Goal: Task Accomplishment & Management: Manage account settings

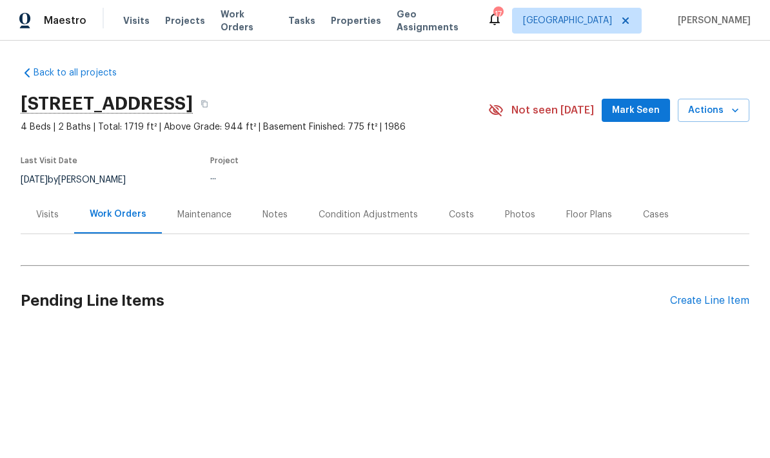
click at [265, 219] on div "Notes" at bounding box center [274, 214] width 25 height 13
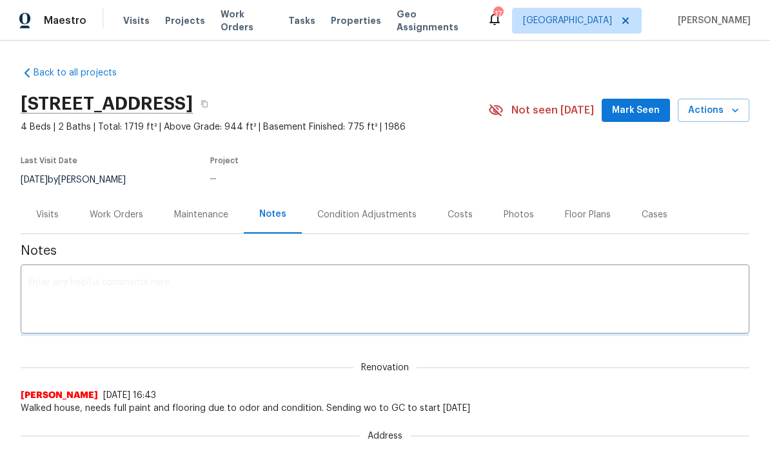
click at [104, 218] on div "Work Orders" at bounding box center [117, 214] width 54 height 13
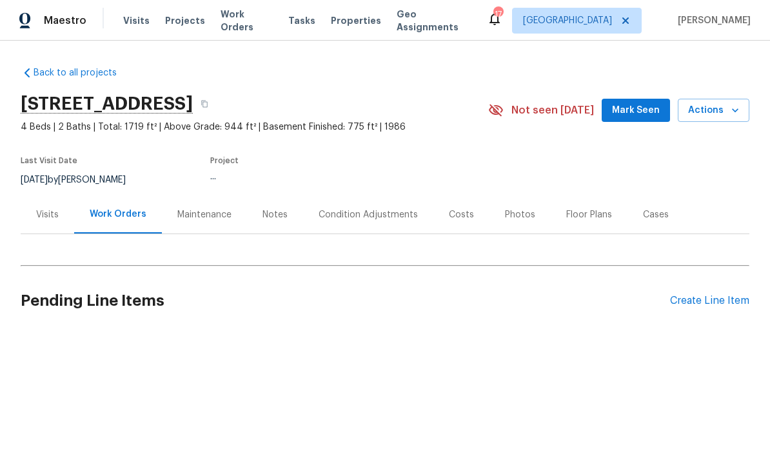
click at [107, 219] on div "Work Orders" at bounding box center [118, 214] width 57 height 13
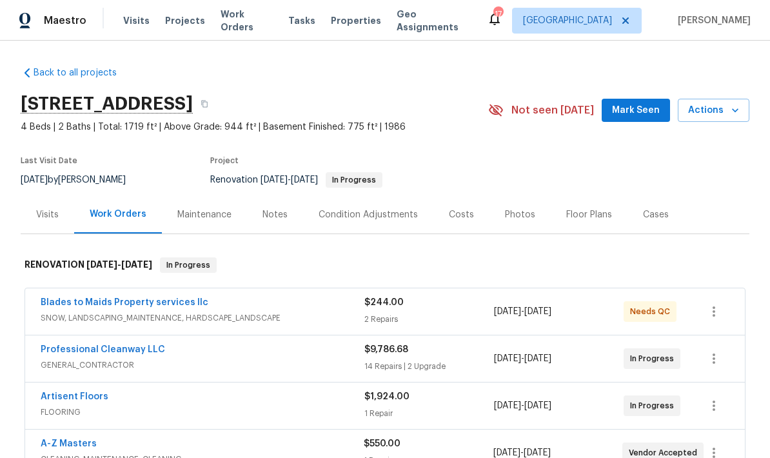
click at [68, 306] on link "Blades to Maids Property services llc" at bounding box center [125, 302] width 168 height 9
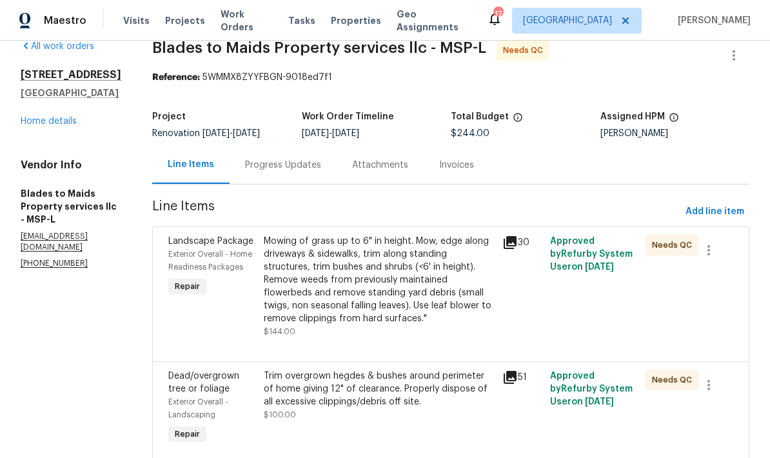
scroll to position [21, 0]
click at [245, 171] on div "Progress Updates" at bounding box center [283, 165] width 76 height 13
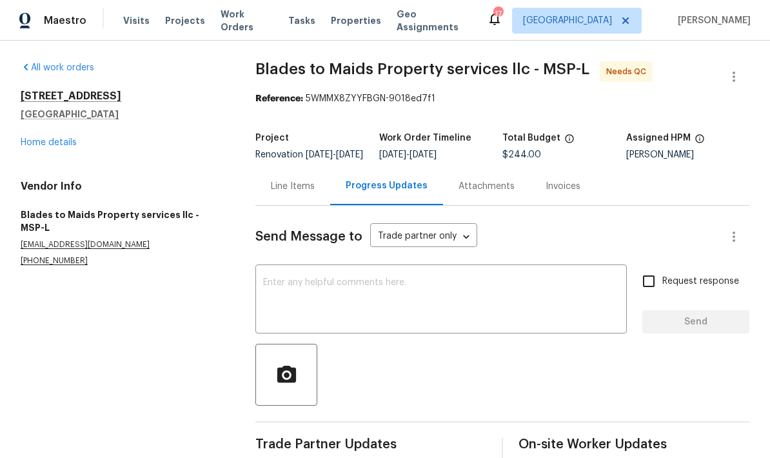
scroll to position [31, 0]
click at [29, 138] on link "Home details" at bounding box center [49, 142] width 56 height 9
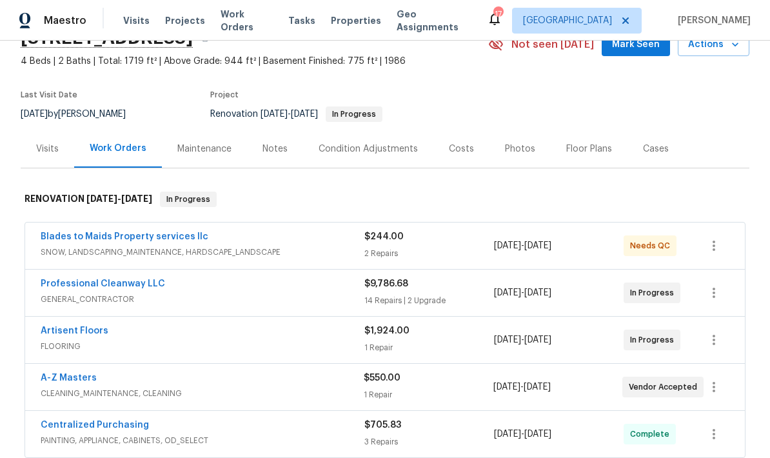
scroll to position [70, 0]
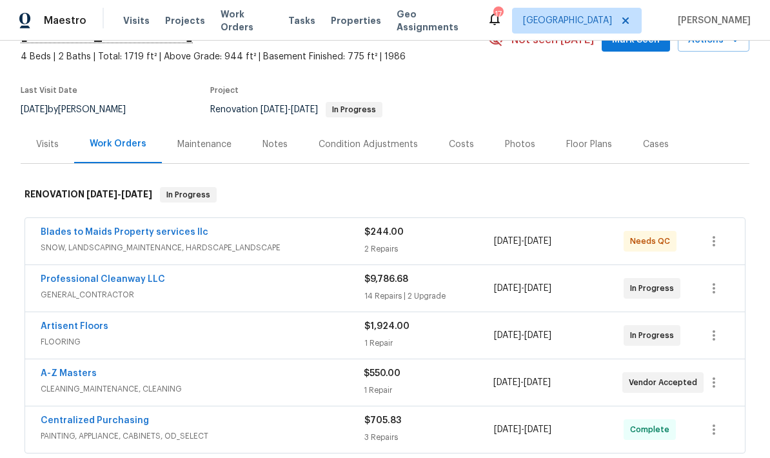
click at [50, 322] on link "Artisent Floors" at bounding box center [75, 326] width 68 height 9
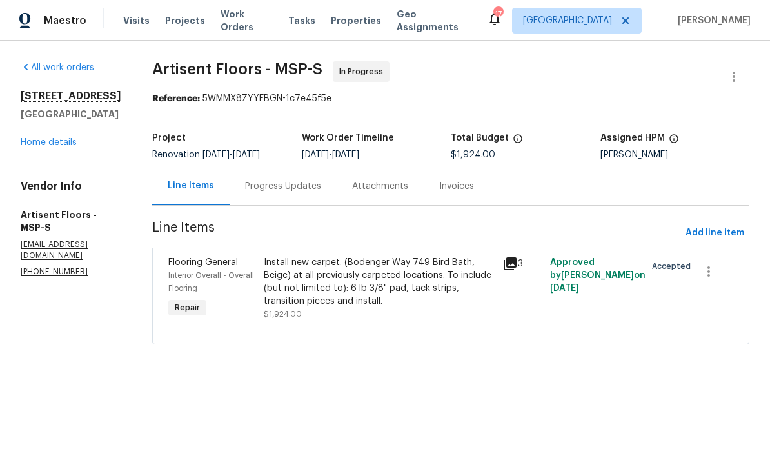
click at [264, 190] on div "Progress Updates" at bounding box center [283, 186] width 76 height 13
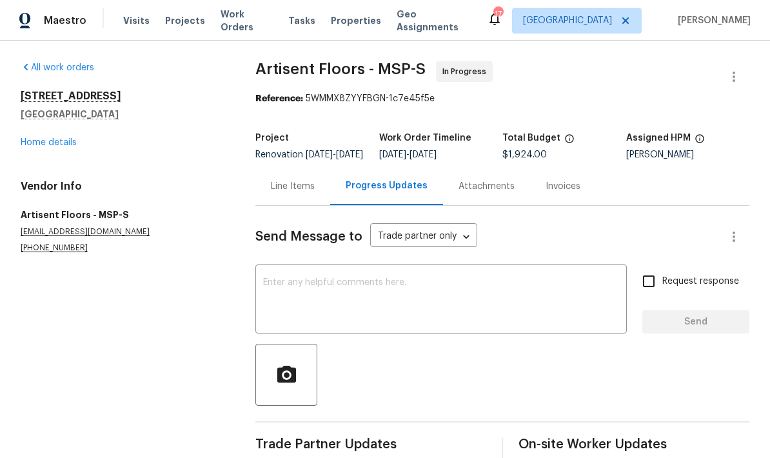
scroll to position [31, 0]
click at [29, 138] on link "Home details" at bounding box center [49, 142] width 56 height 9
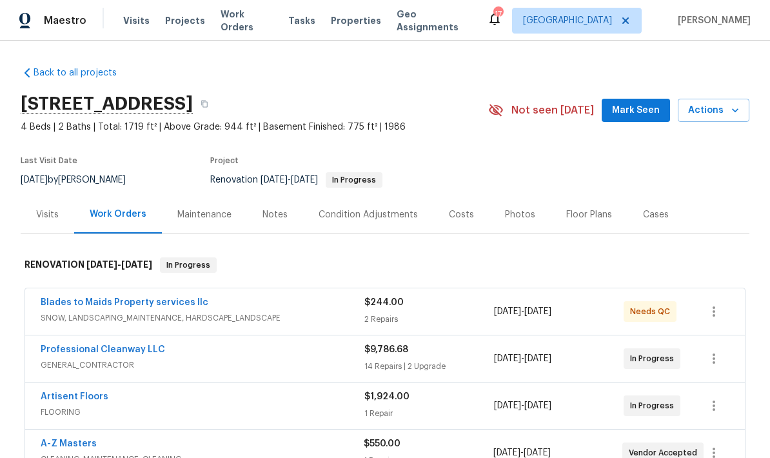
click at [55, 345] on link "Professional Cleanway LLC" at bounding box center [103, 349] width 124 height 9
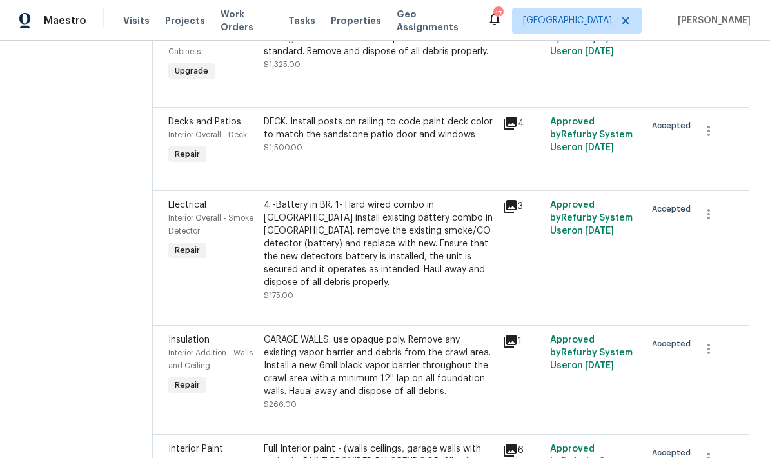
scroll to position [360, 0]
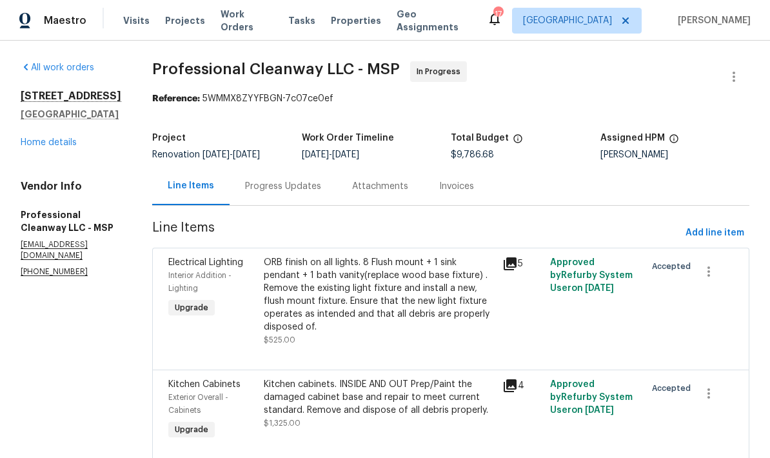
scroll to position [0, 0]
click at [30, 147] on link "Home details" at bounding box center [49, 142] width 56 height 9
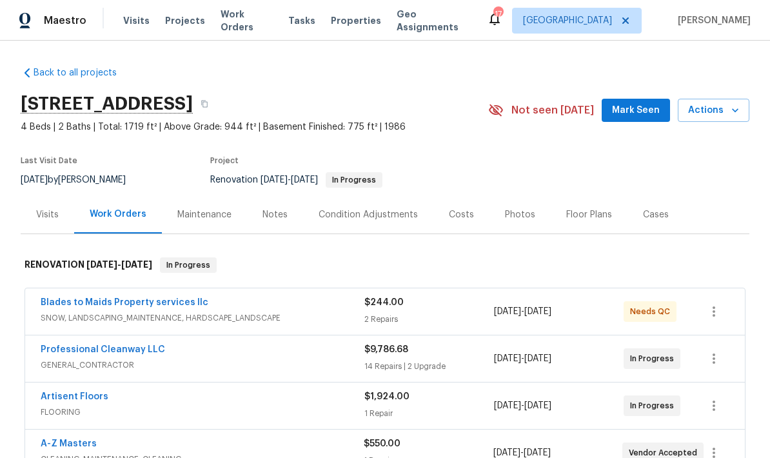
click at [72, 305] on link "Blades to Maids Property services llc" at bounding box center [125, 302] width 168 height 9
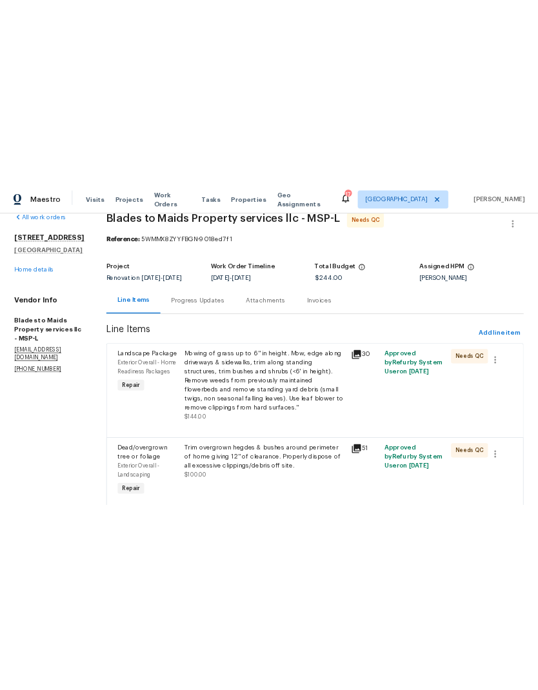
scroll to position [21, 0]
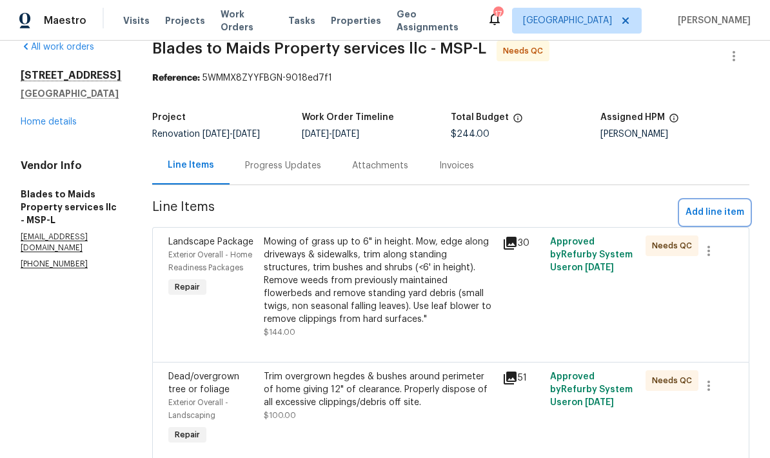
click at [708, 213] on span "Add line item" at bounding box center [714, 212] width 59 height 16
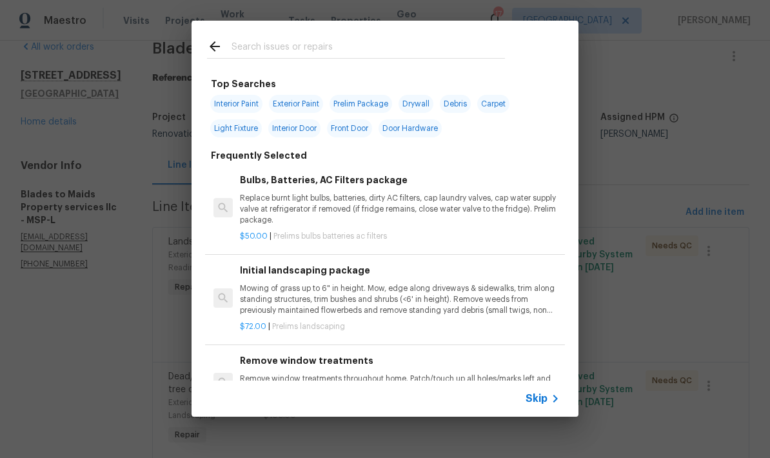
click at [255, 39] on input "text" at bounding box center [367, 48] width 273 height 19
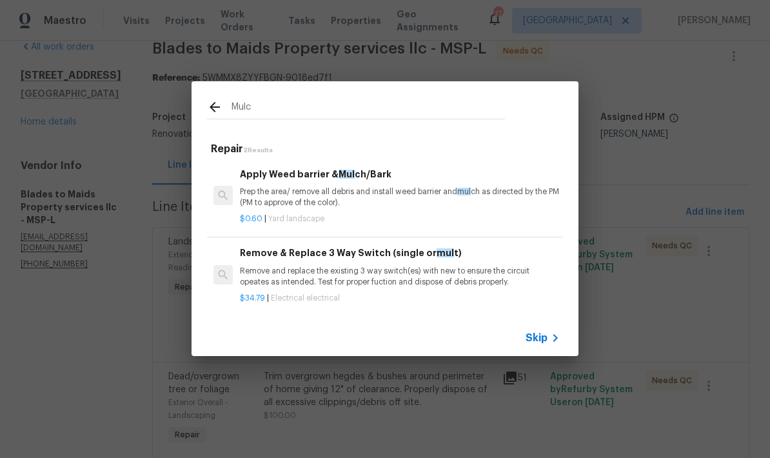
type input "Mulch"
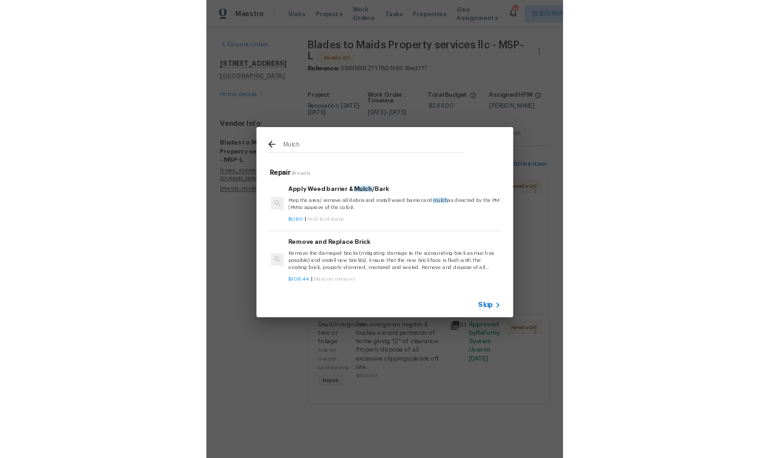
scroll to position [0, 0]
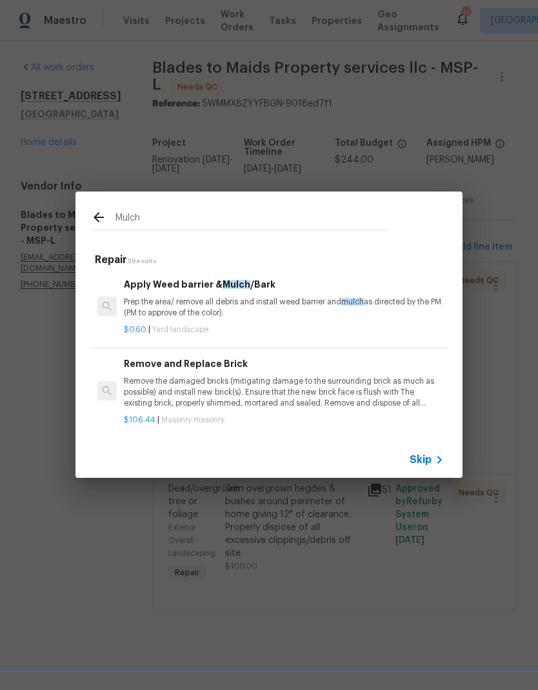
click at [159, 306] on p "Prep the area/ remove all debris and install weed barrier and mulch as directed…" at bounding box center [284, 308] width 320 height 22
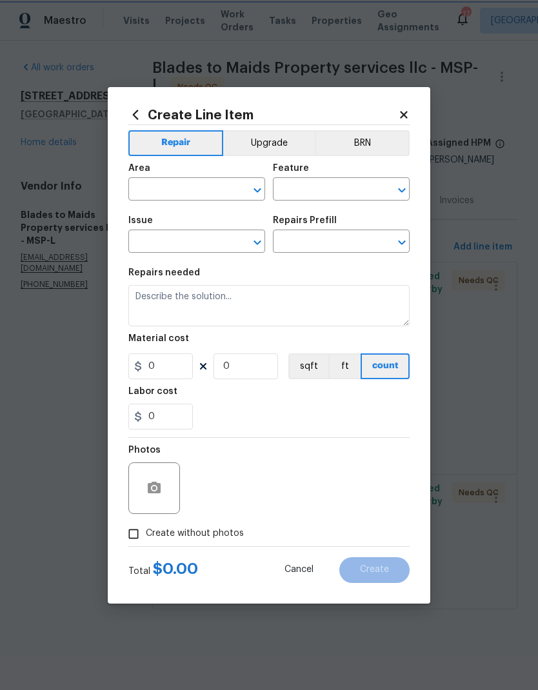
type input "Landscaping"
type input "Apply Weed barrier & Mulch/Bark $0.60"
type textarea "Prep the area/ remove all debris and install weed barrier and mulch as directed…"
type input "0.6"
type input "1"
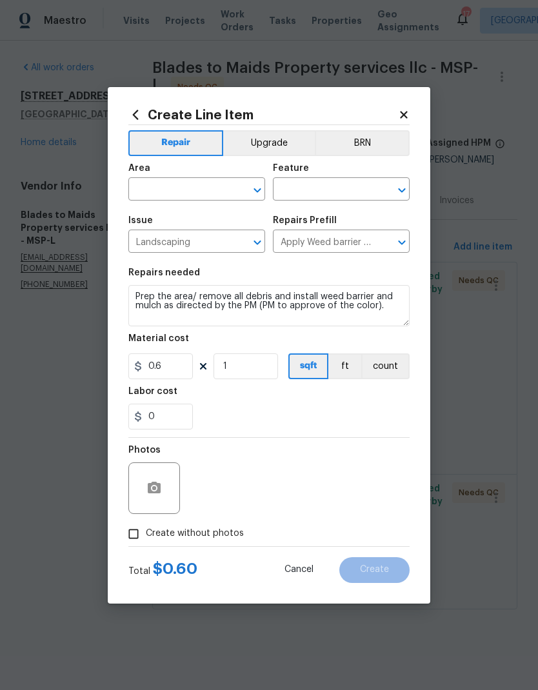
click at [150, 188] on input "text" at bounding box center [178, 191] width 101 height 20
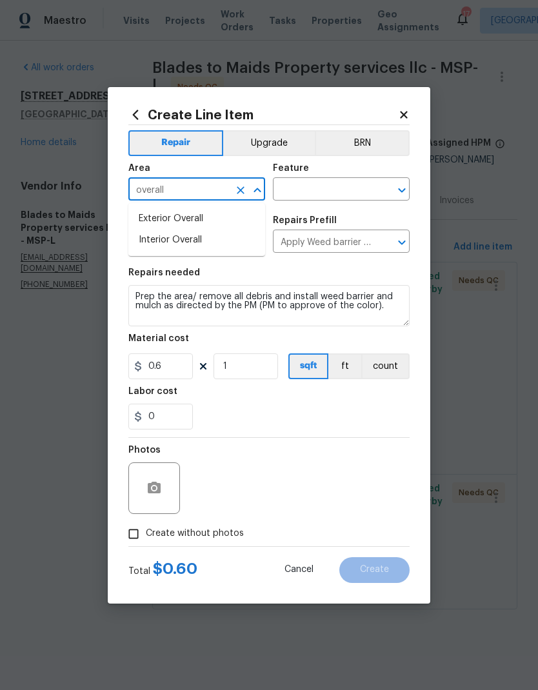
click at [148, 222] on li "Exterior Overall" at bounding box center [196, 218] width 137 height 21
type input "Exterior Overall"
click at [304, 186] on input "text" at bounding box center [323, 191] width 101 height 20
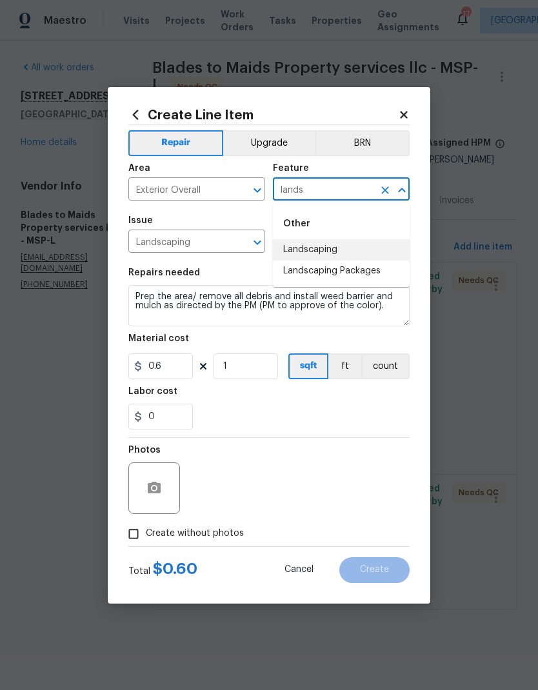
click at [288, 248] on li "Landscaping" at bounding box center [341, 249] width 137 height 21
type input "Landscaping"
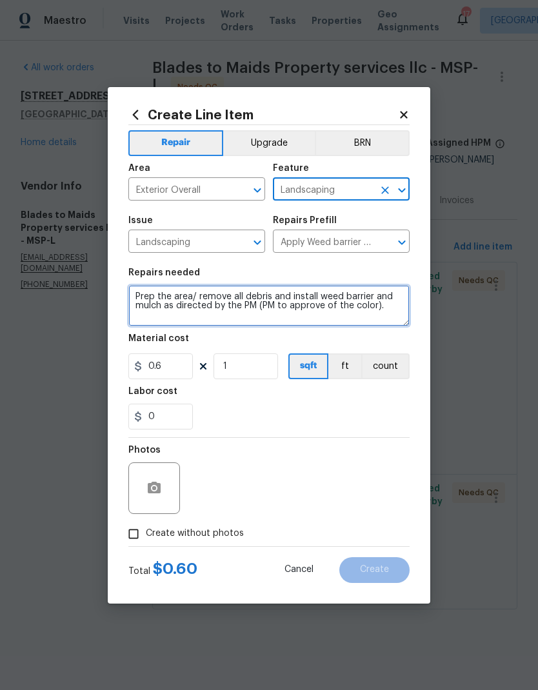
click at [132, 293] on textarea "Prep the area/ remove all debris and install weed barrier and mulch as directed…" at bounding box center [268, 305] width 281 height 41
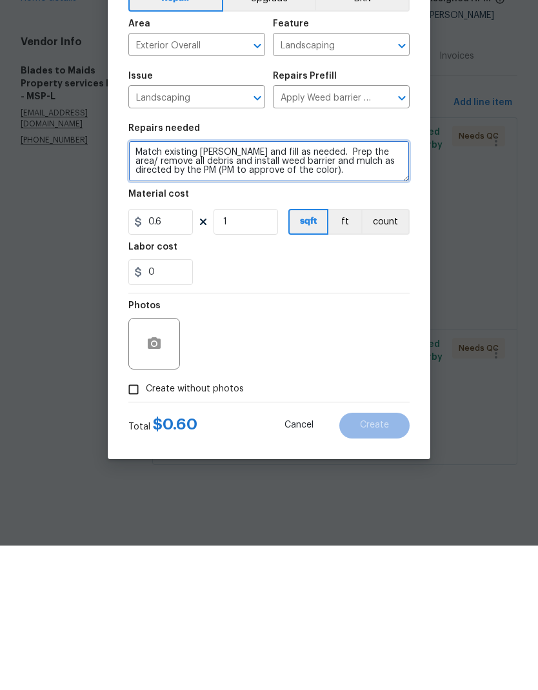
type textarea "Match existing [PERSON_NAME] and fill as needed. Prep the area/ remove all debr…"
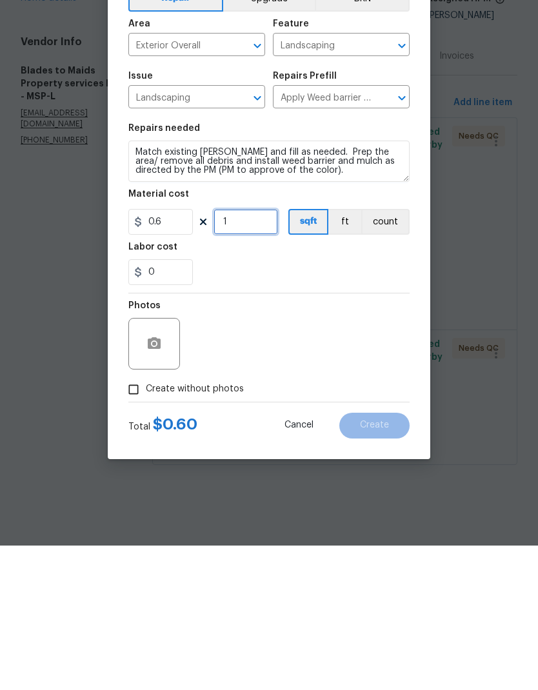
click at [236, 353] on input "1" at bounding box center [245, 366] width 64 height 26
type input "150"
click at [160, 404] on input "0" at bounding box center [160, 417] width 64 height 26
type input "110"
click at [290, 438] on div "Photos" at bounding box center [268, 480] width 281 height 84
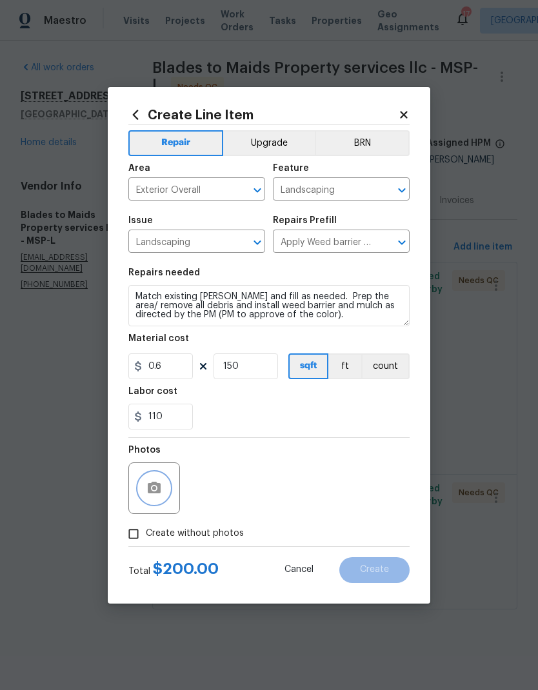
click at [149, 457] on icon "button" at bounding box center [154, 488] width 13 height 12
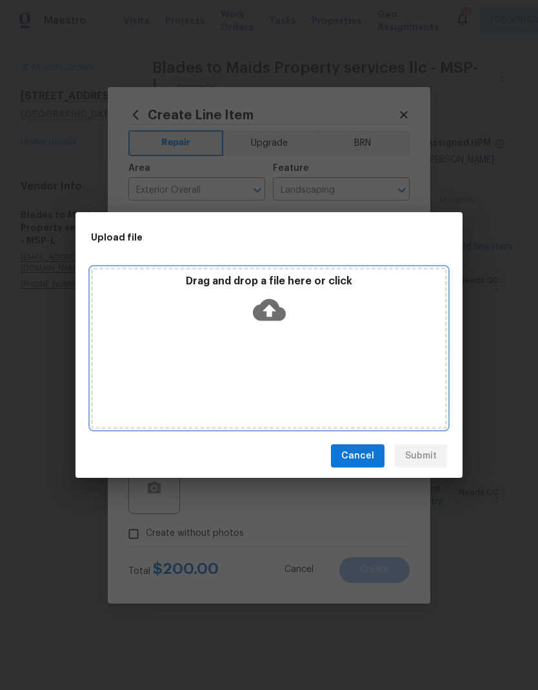
click at [212, 323] on div "Drag and drop a file here or click" at bounding box center [269, 302] width 352 height 55
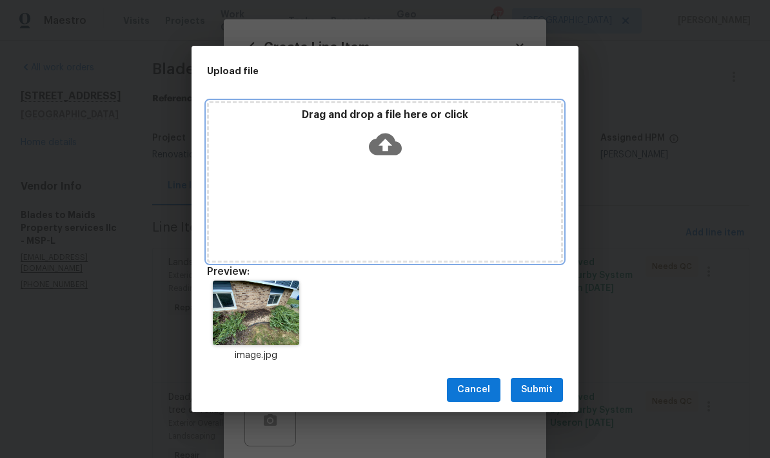
click at [428, 190] on div "Drag and drop a file here or click" at bounding box center [385, 181] width 356 height 161
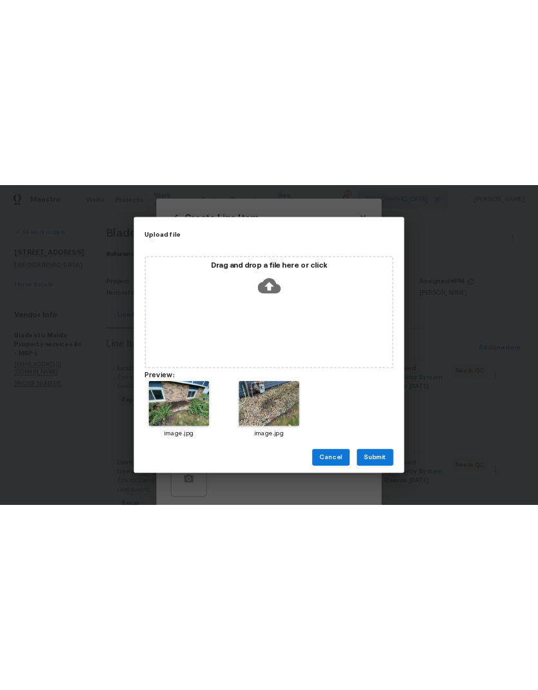
scroll to position [4, 0]
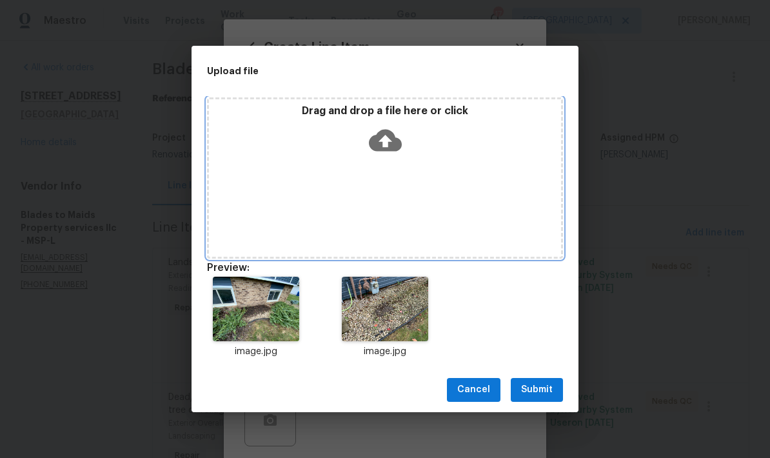
click at [480, 194] on div "Drag and drop a file here or click" at bounding box center [385, 177] width 356 height 161
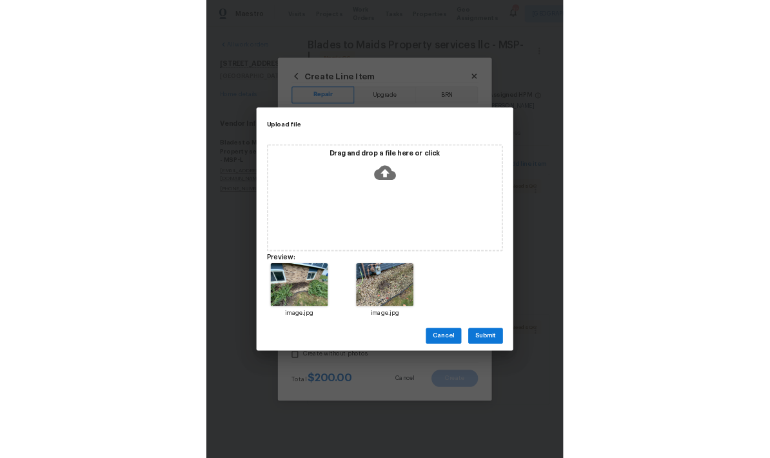
scroll to position [4, 0]
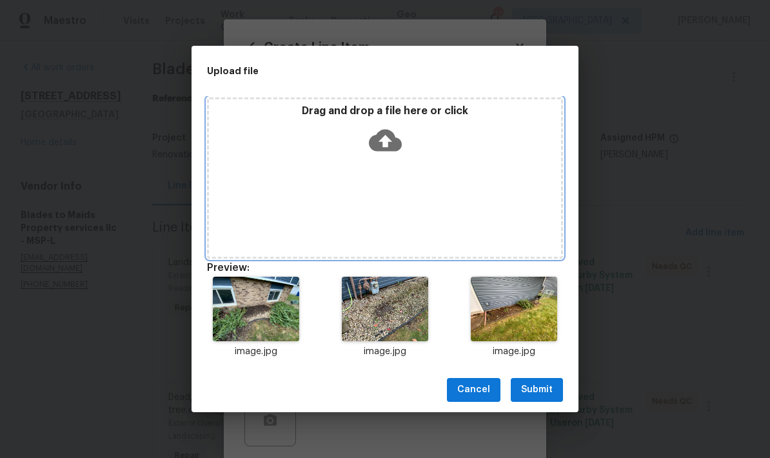
click at [387, 166] on div "Drag and drop a file here or click" at bounding box center [385, 177] width 356 height 161
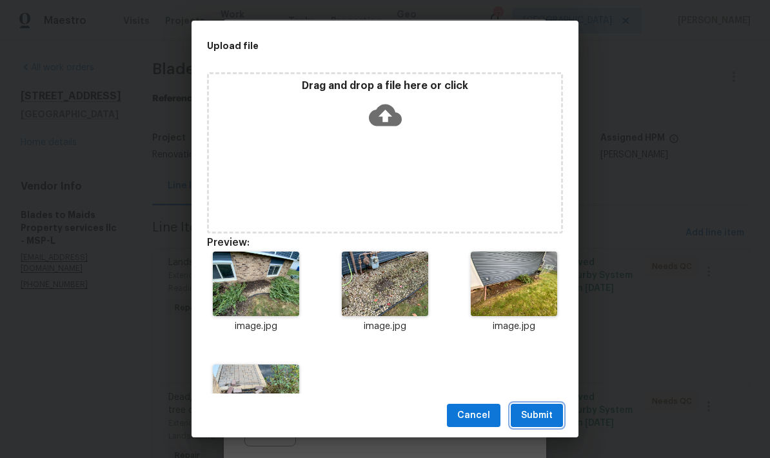
click at [537, 417] on span "Submit" at bounding box center [537, 415] width 32 height 16
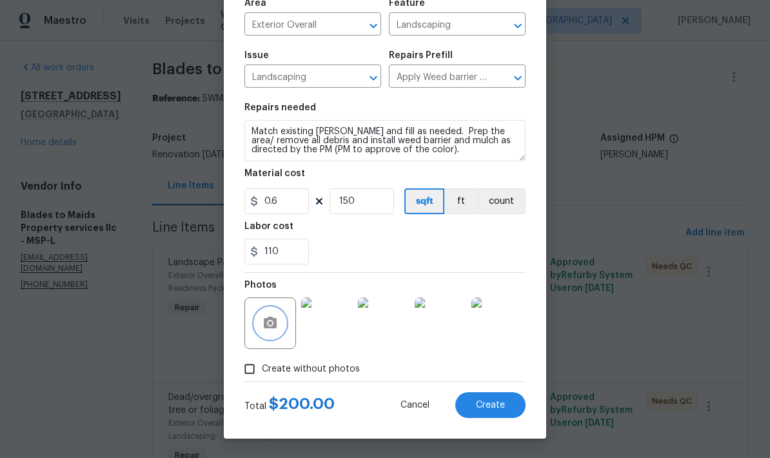
scroll to position [100, 0]
click at [473, 397] on button "Create" at bounding box center [490, 405] width 70 height 26
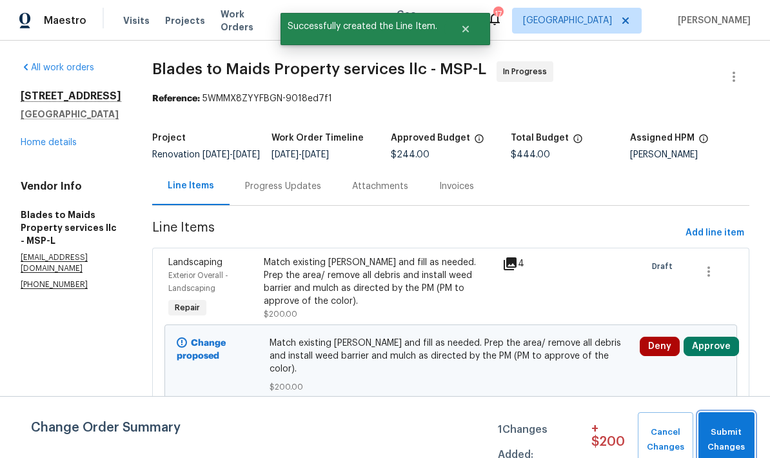
click at [537, 424] on button "Submit Changes" at bounding box center [726, 439] width 56 height 55
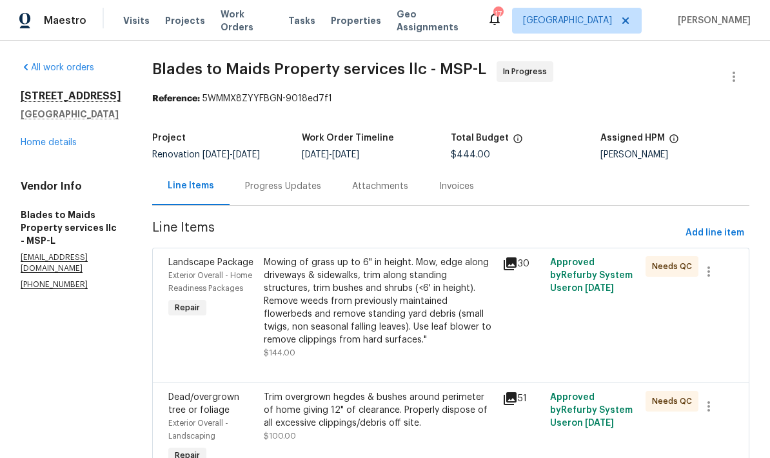
scroll to position [0, 0]
click at [28, 147] on link "Home details" at bounding box center [49, 142] width 56 height 9
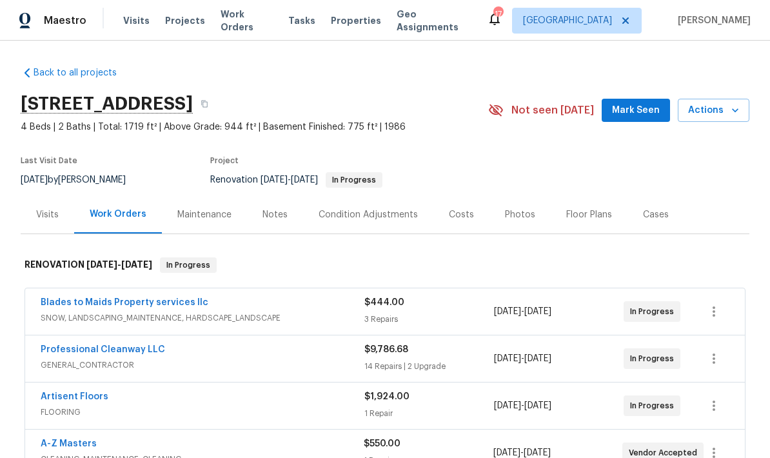
click at [537, 41] on div "Back to all projects 5657 144th St W, Apple Valley, MN 55124 4 Beds | 2 Baths |…" at bounding box center [385, 249] width 770 height 417
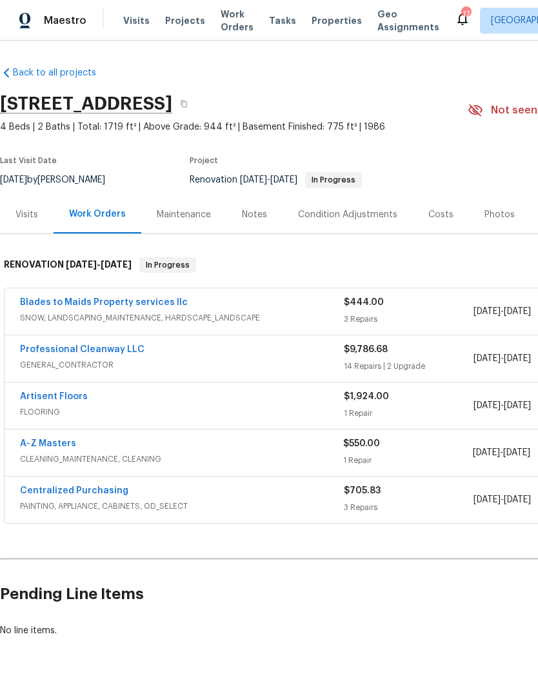
click at [239, 217] on div "Notes" at bounding box center [254, 214] width 56 height 38
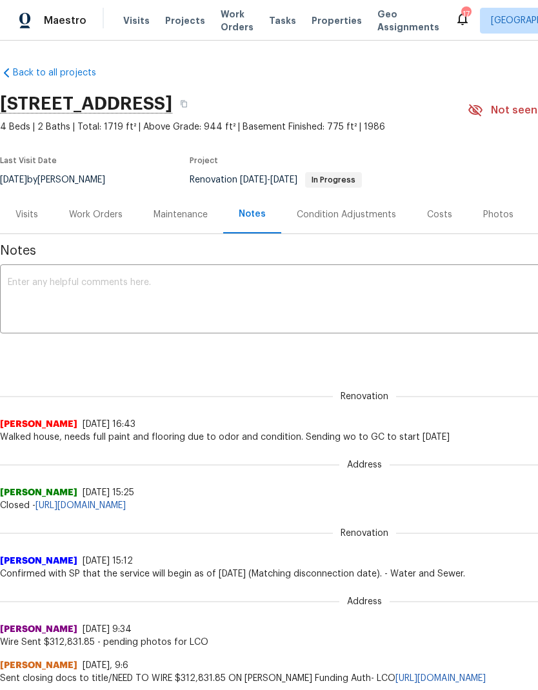
click at [37, 284] on textarea at bounding box center [364, 300] width 713 height 45
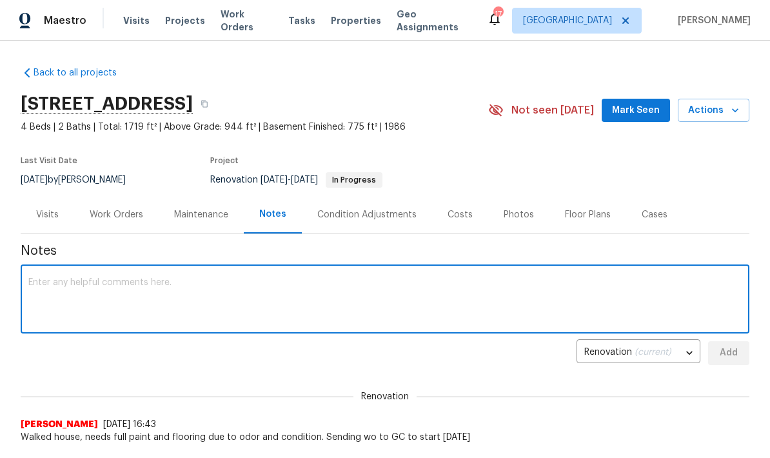
click at [63, 288] on textarea at bounding box center [384, 300] width 713 height 45
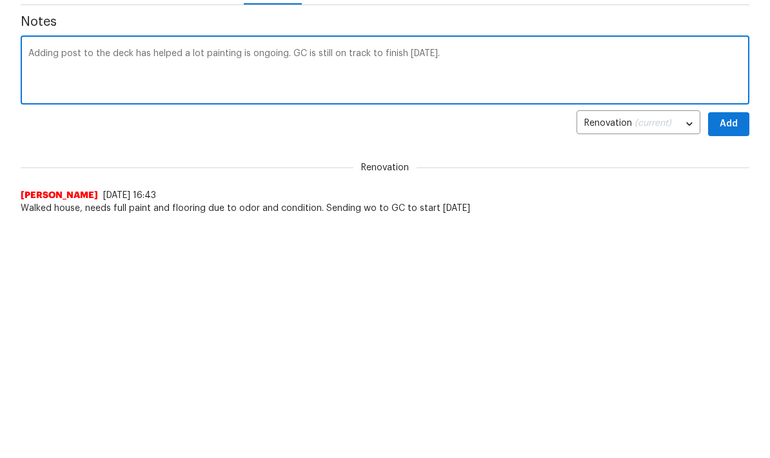
type textarea "Adding post to the deck has helped a lot painting is ongoing. GC is still on tr…"
click at [734, 345] on span "Add" at bounding box center [728, 353] width 21 height 16
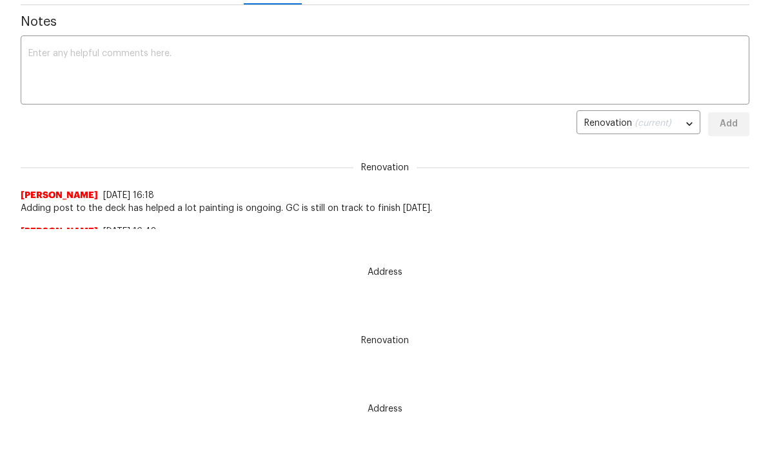
scroll to position [162, 0]
